Goal: Browse casually

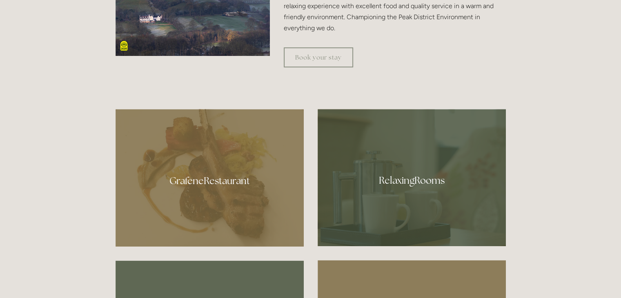
scroll to position [391, 0]
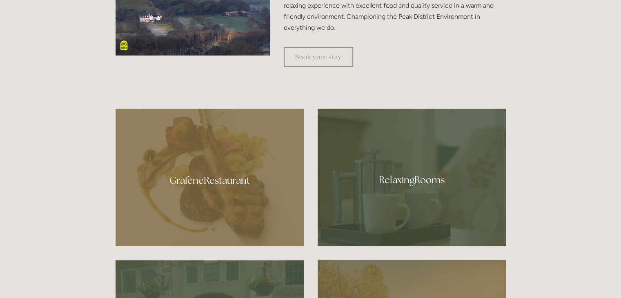
click at [173, 189] on div at bounding box center [210, 178] width 188 height 138
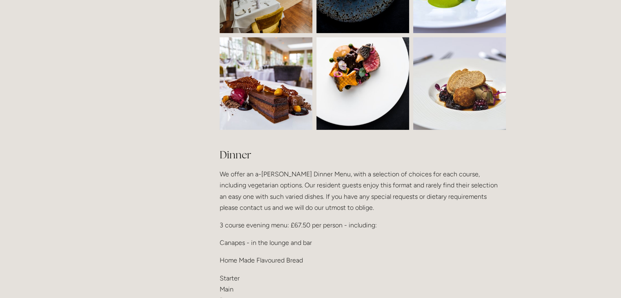
scroll to position [889, 0]
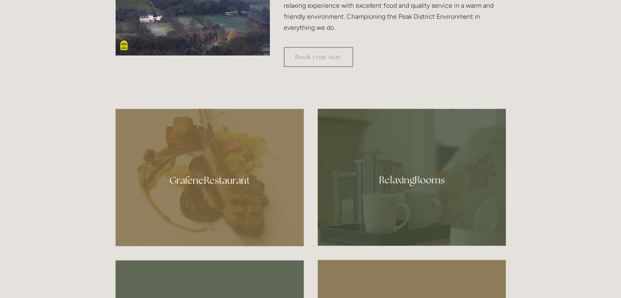
scroll to position [391, 0]
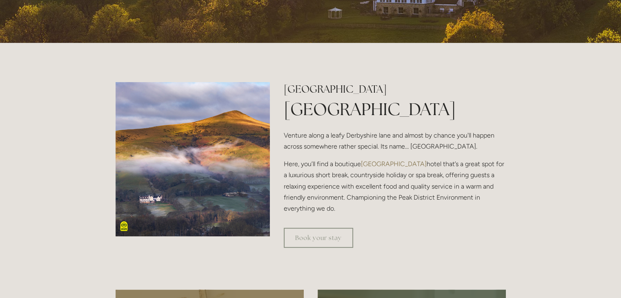
scroll to position [204, 0]
